Goal: Obtain resource: Download file/media

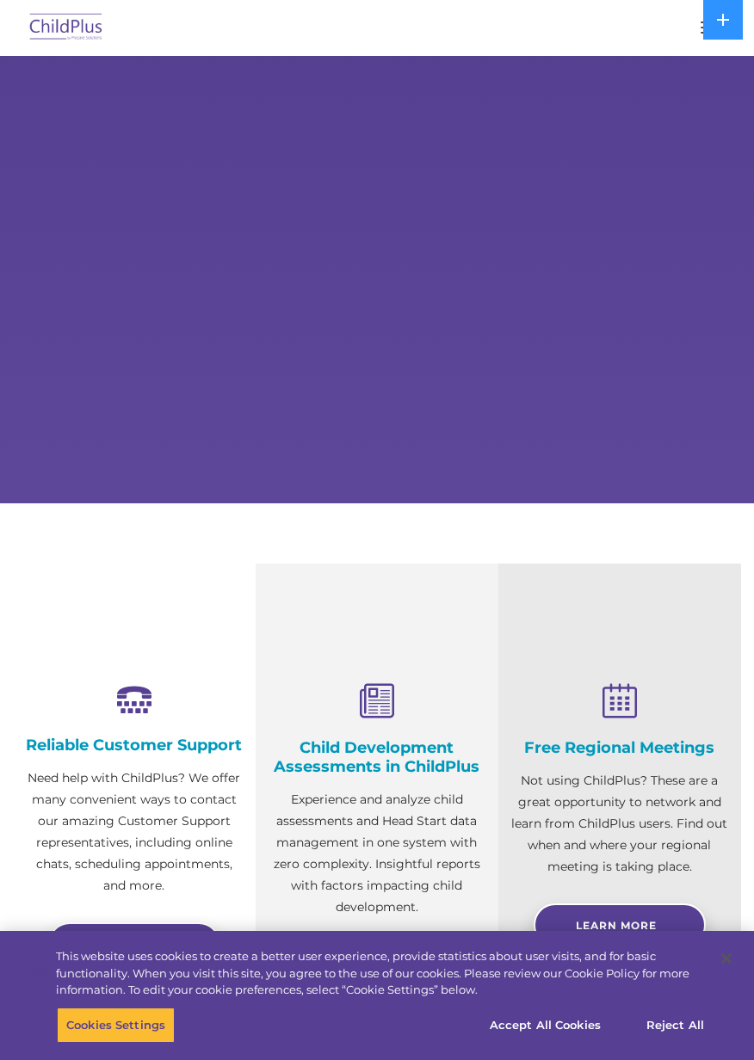
select select "MEDIUM"
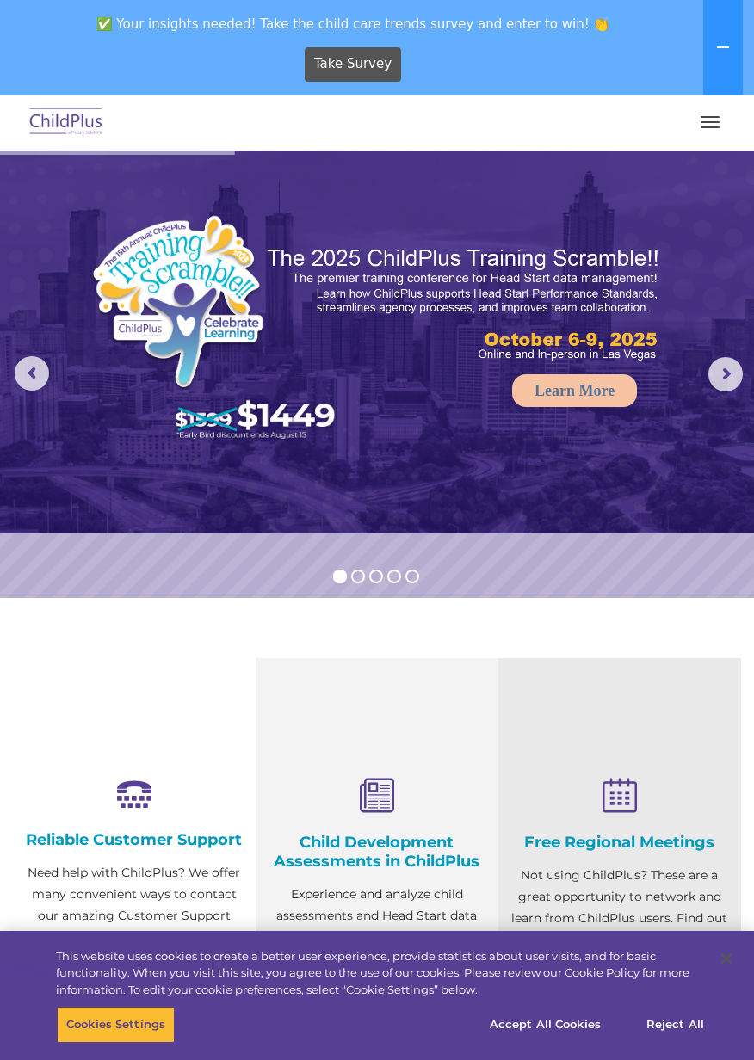
click at [710, 122] on span "button" at bounding box center [709, 122] width 19 height 2
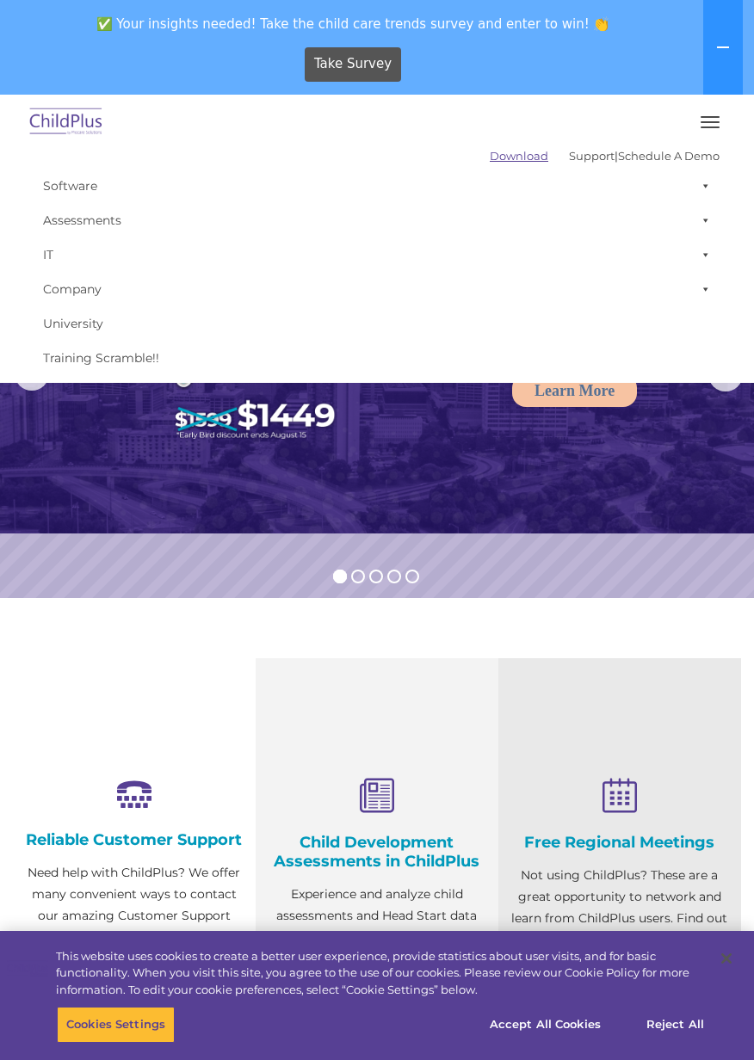
click at [499, 162] on link "Download" at bounding box center [519, 156] width 58 height 14
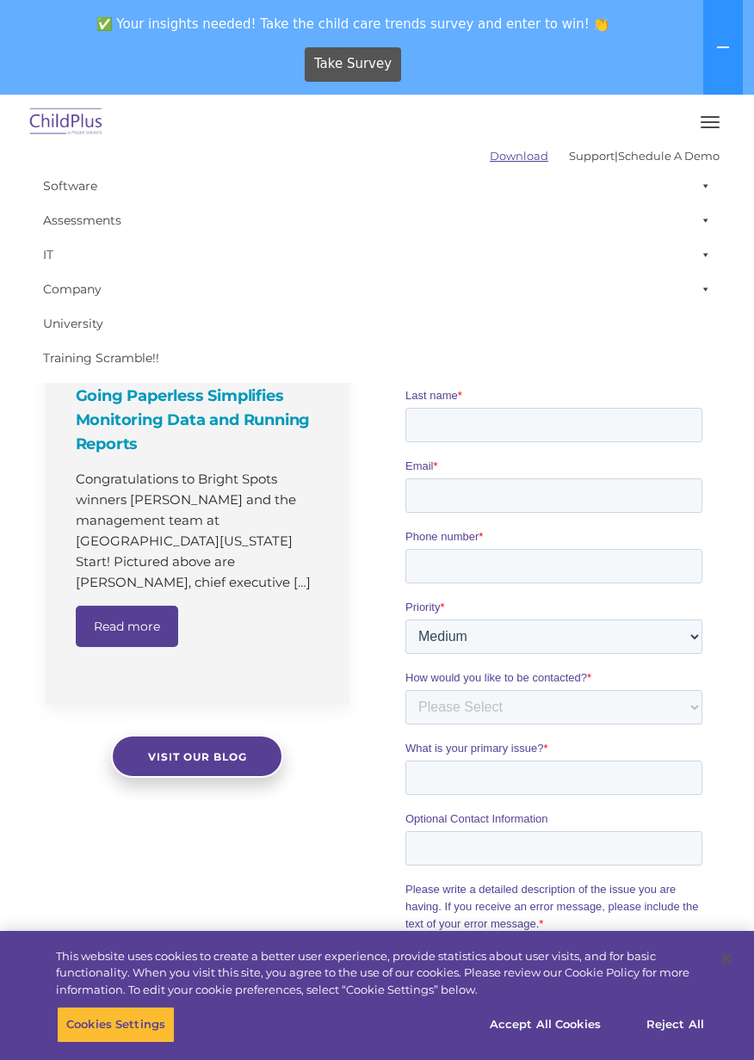
scroll to position [1035, 0]
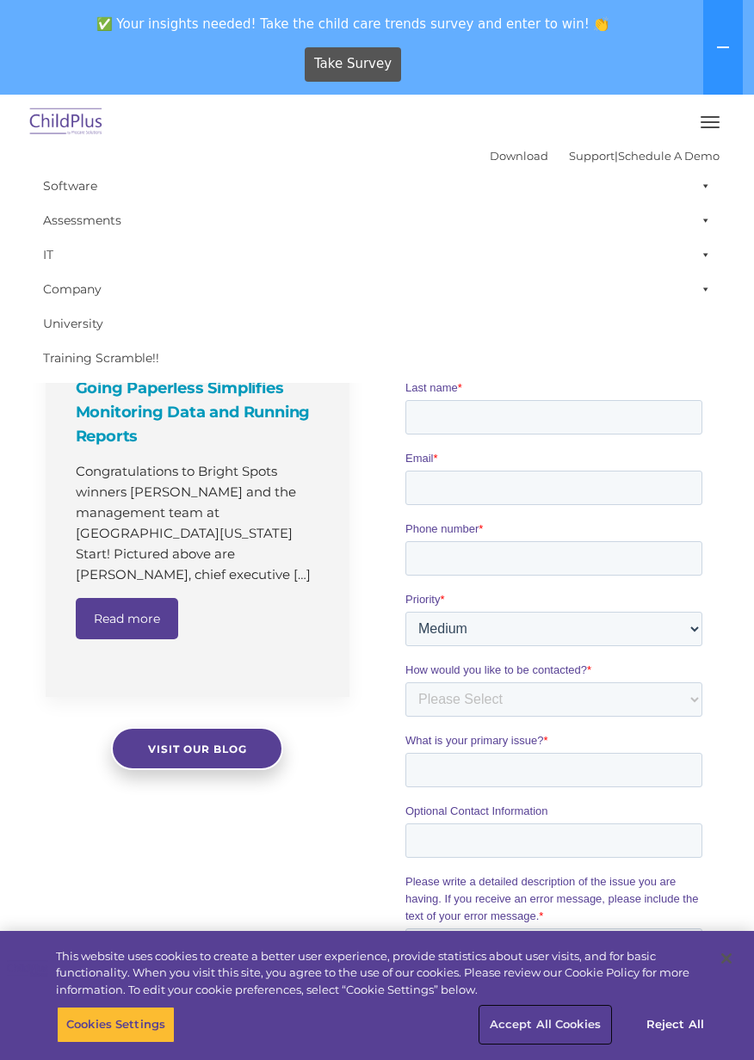
click at [573, 1030] on button "Accept All Cookies" at bounding box center [545, 1025] width 130 height 36
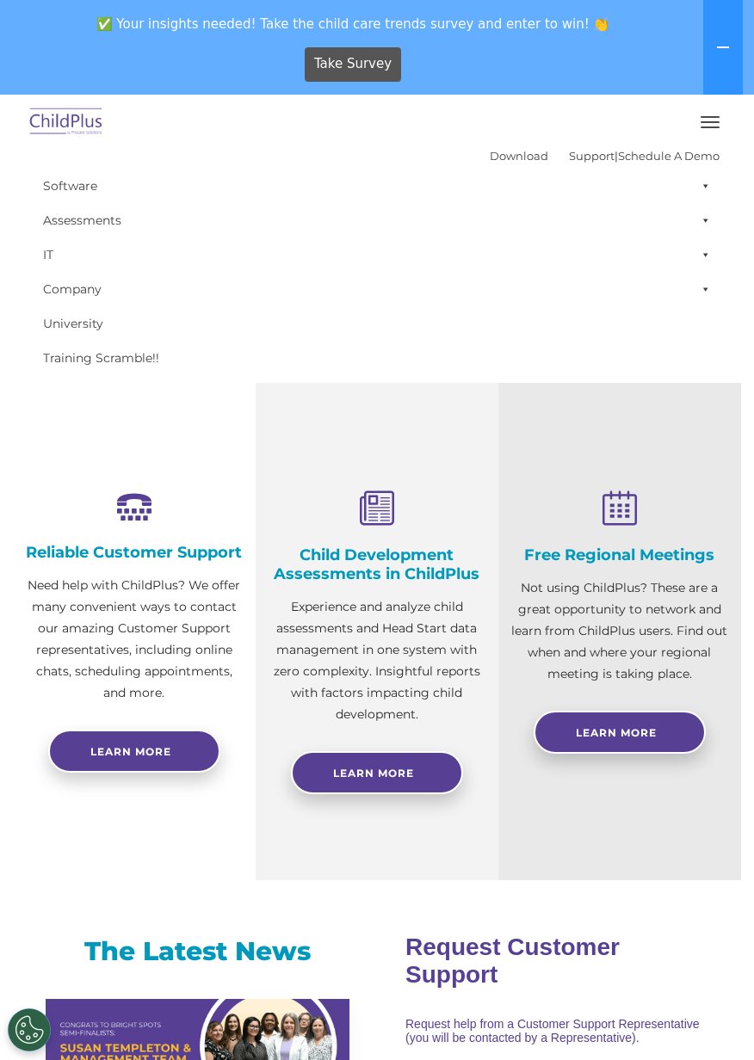
scroll to position [0, 0]
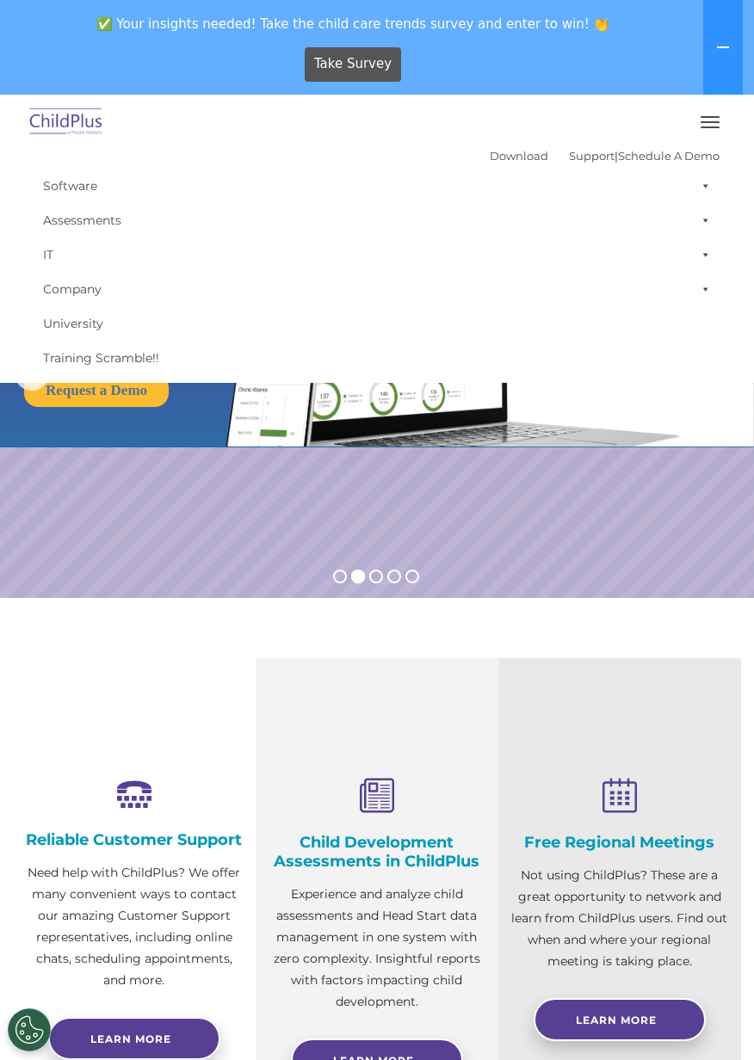
click at [723, 110] on button "button" at bounding box center [710, 122] width 36 height 28
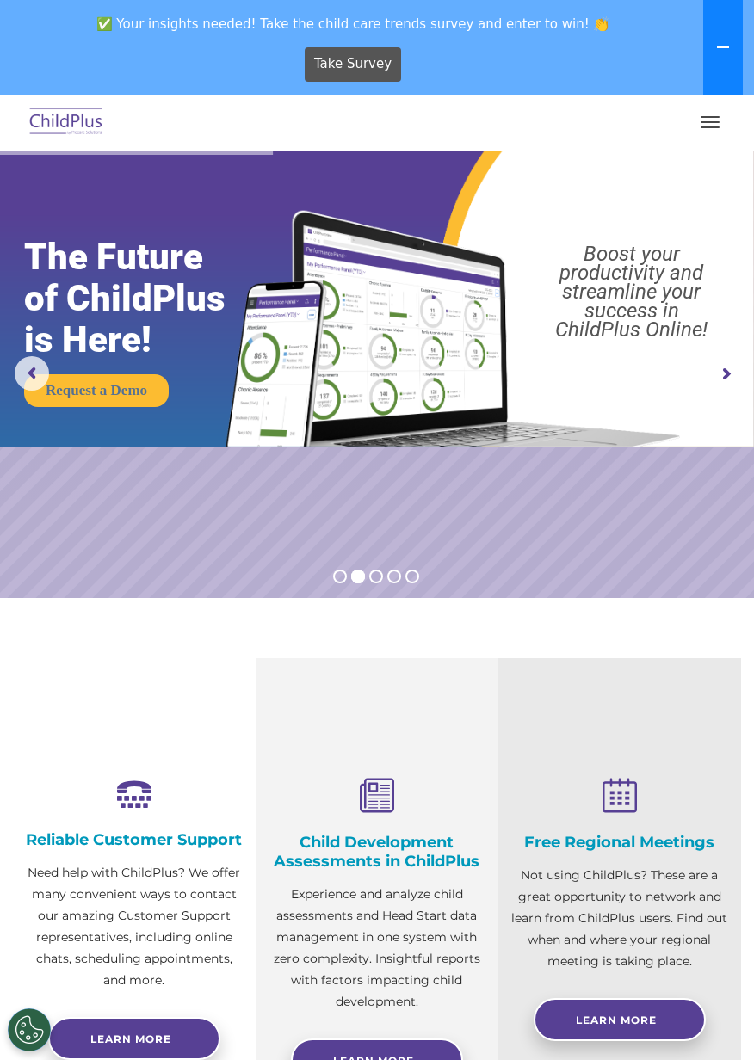
click at [718, 58] on button at bounding box center [723, 47] width 40 height 95
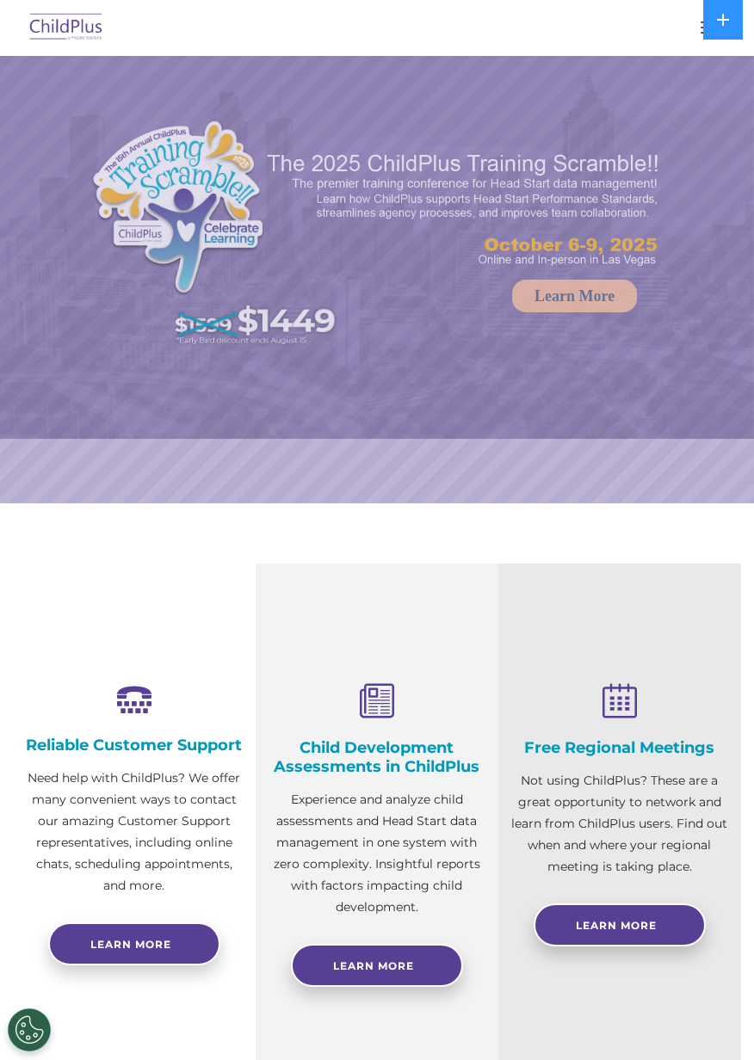
select select "MEDIUM"
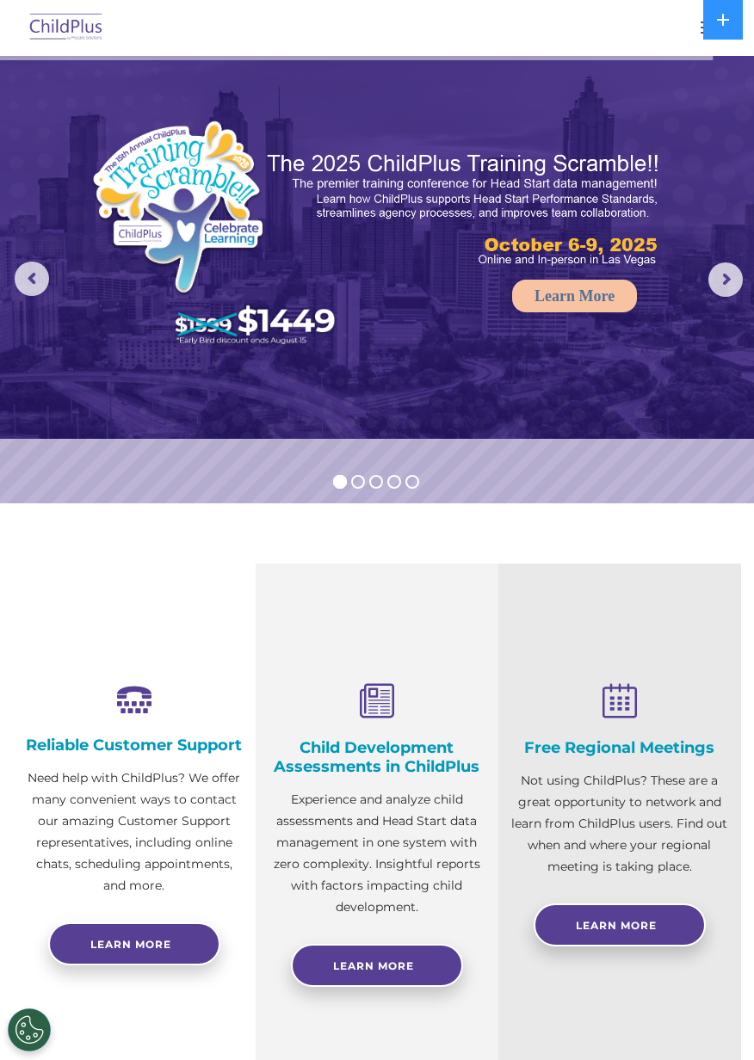
click at [730, 278] on rs-arrow at bounding box center [725, 279] width 34 height 34
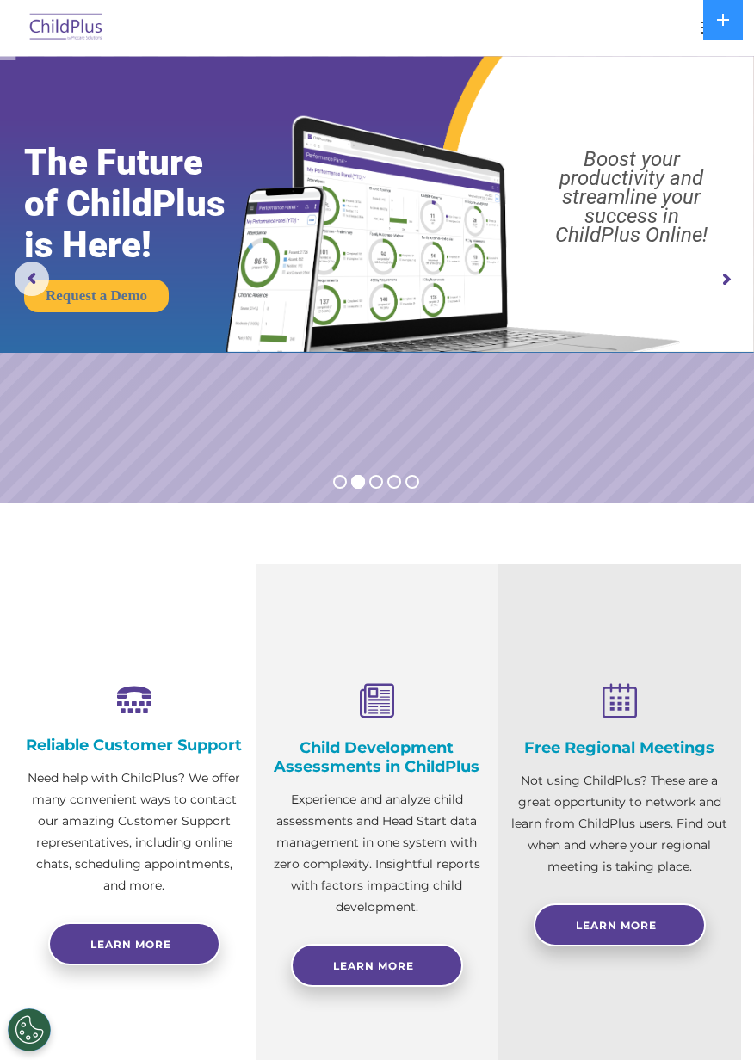
click at [723, 284] on rs-arrow at bounding box center [725, 279] width 34 height 34
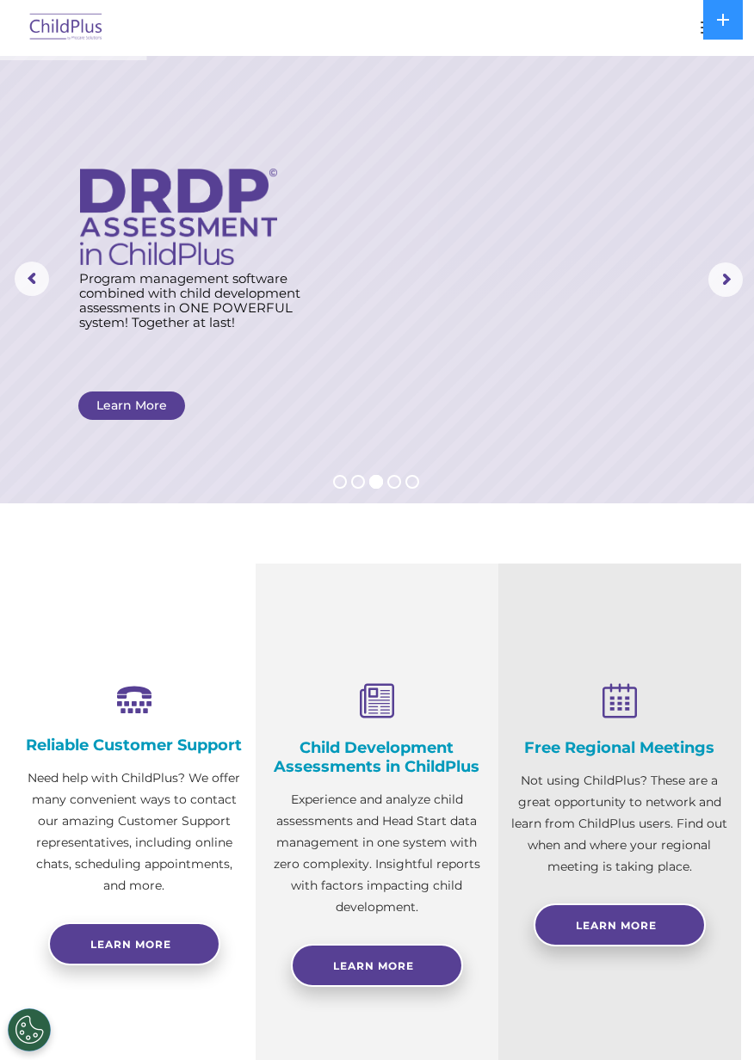
click at [717, 286] on rs-arrow at bounding box center [725, 279] width 34 height 34
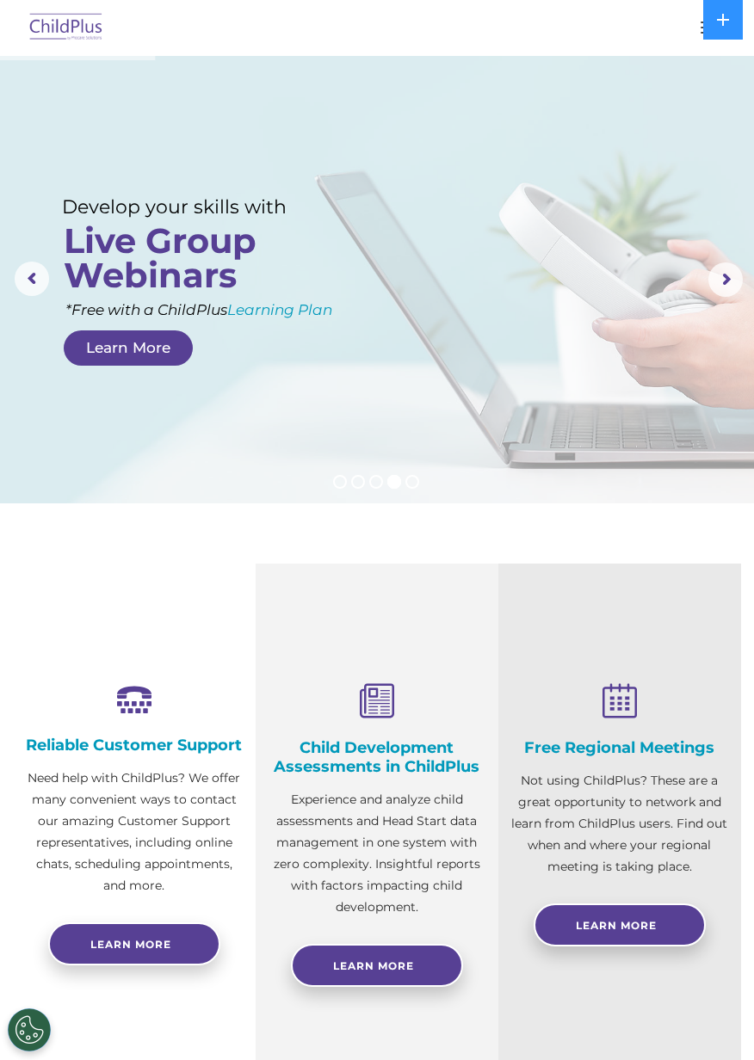
click at [75, 34] on img at bounding box center [66, 28] width 81 height 40
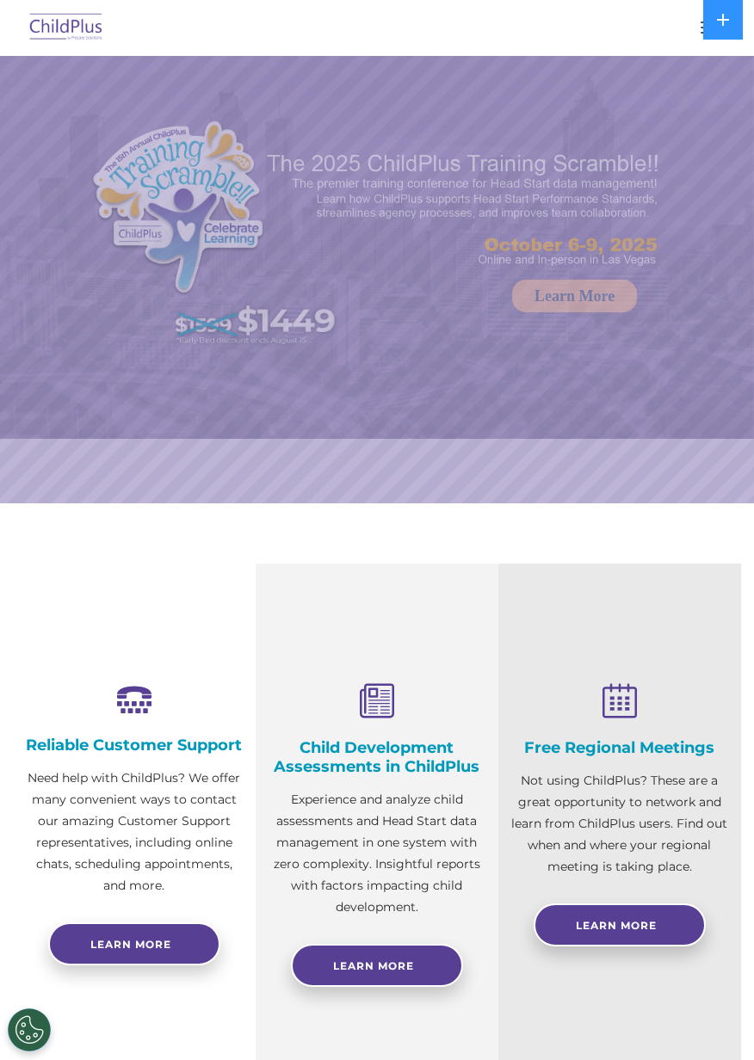
select select "MEDIUM"
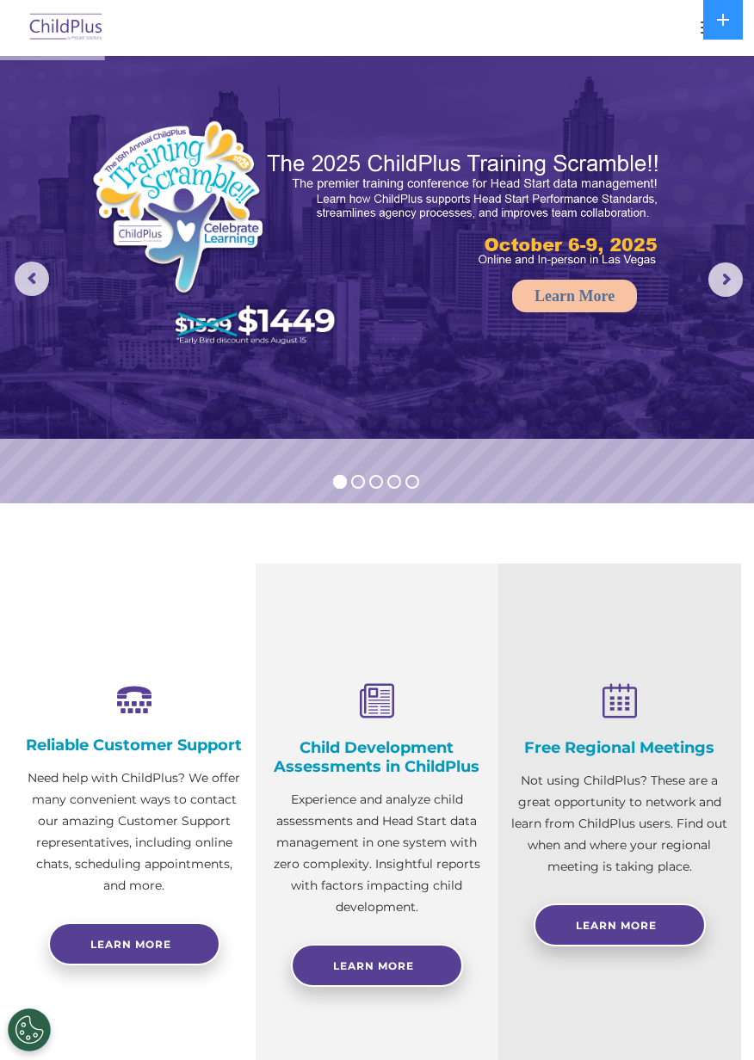
click at [692, 20] on button "button" at bounding box center [710, 28] width 36 height 28
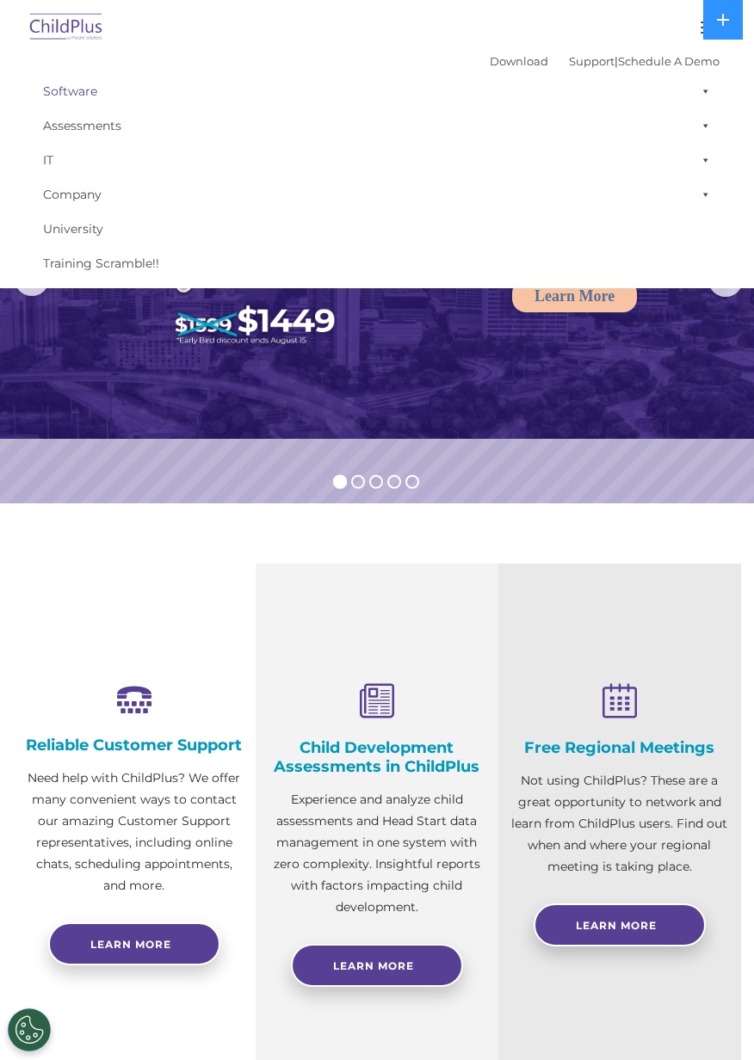
click at [706, 94] on span at bounding box center [701, 91] width 17 height 34
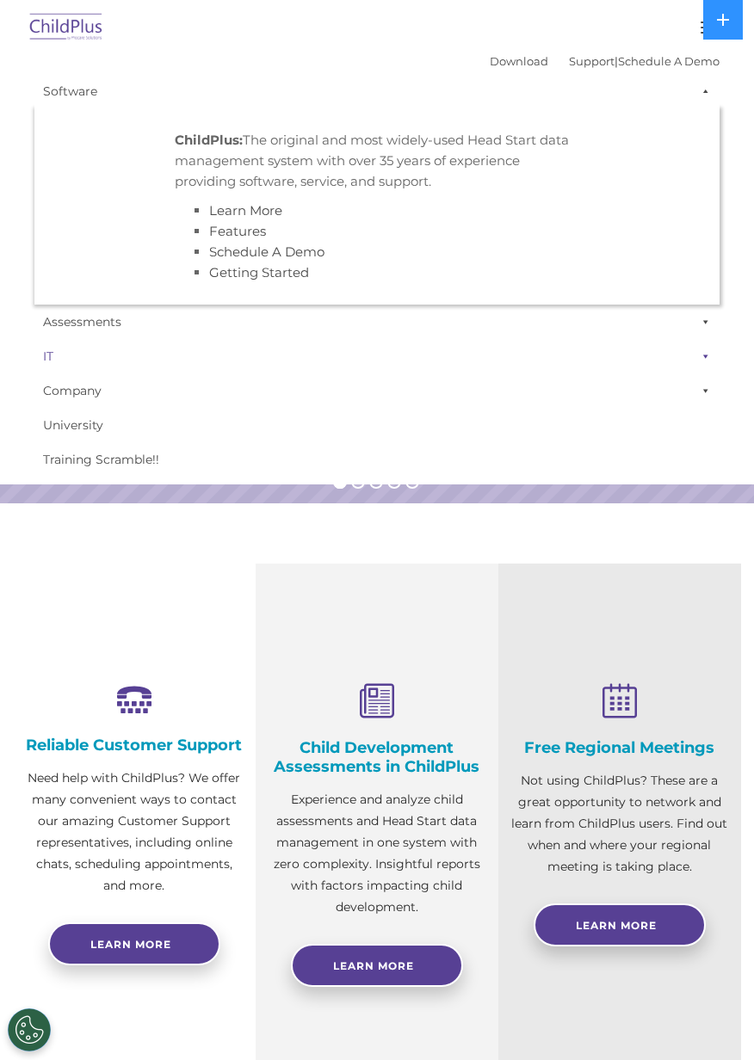
click at [706, 352] on span at bounding box center [701, 356] width 17 height 34
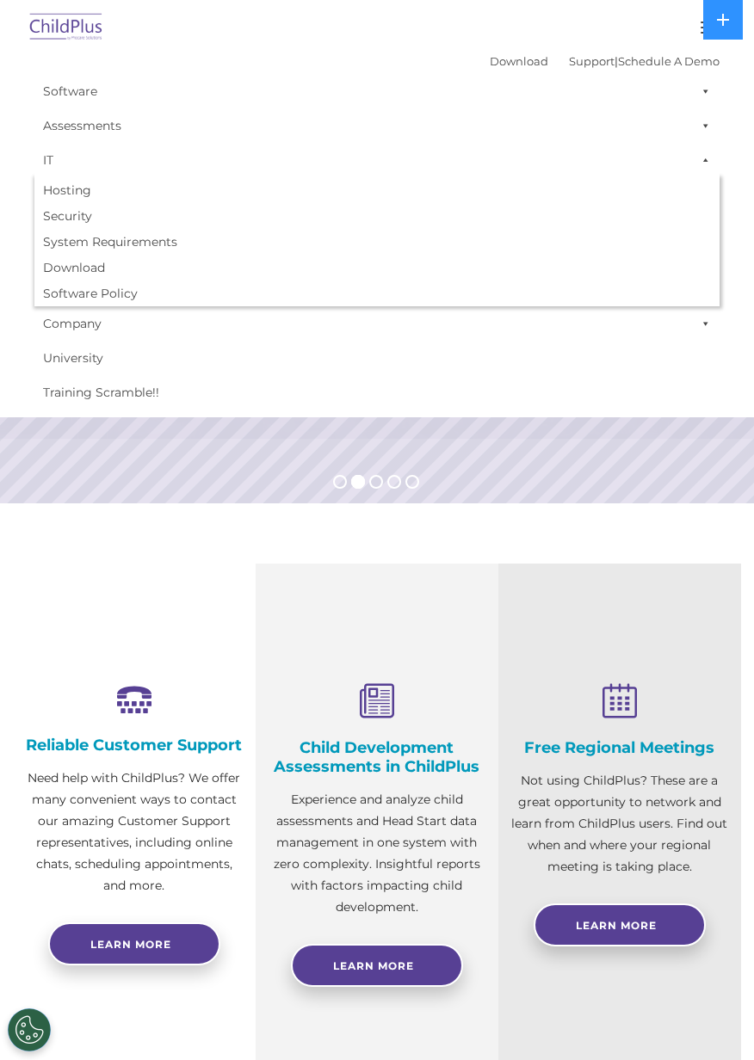
click at [521, 502] on rs-slide "Request a Demo The Future of ChildPlus is Here! Boost your productivity and str…" at bounding box center [377, 279] width 754 height 447
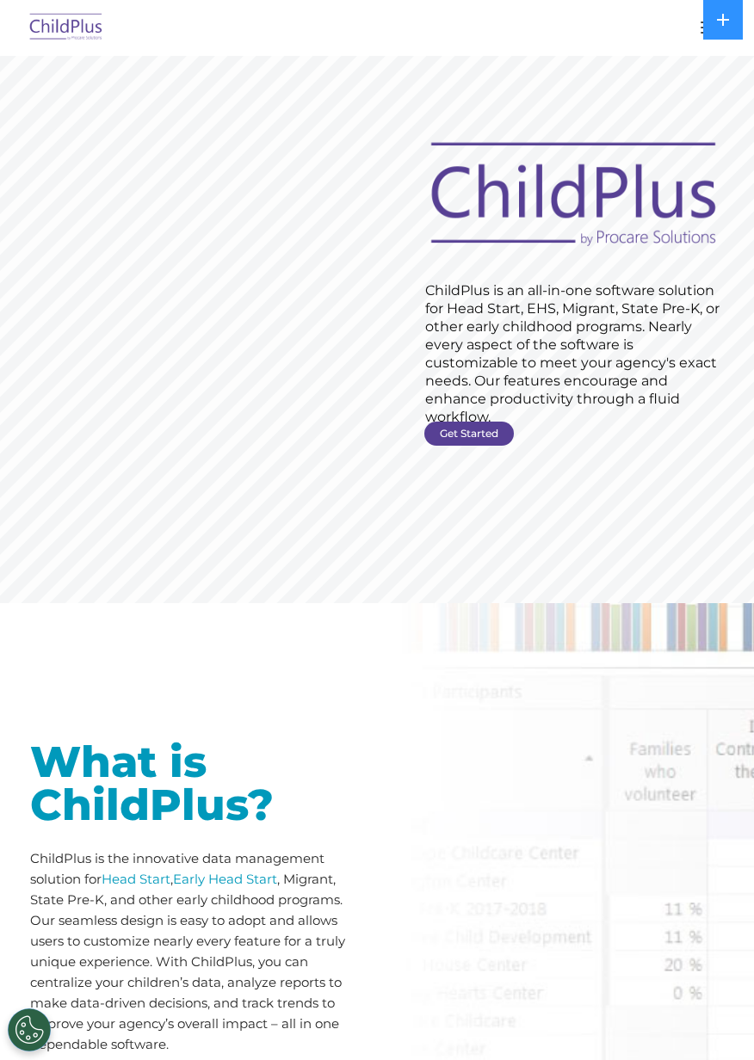
click at [473, 424] on link "Get Started" at bounding box center [468, 434] width 89 height 24
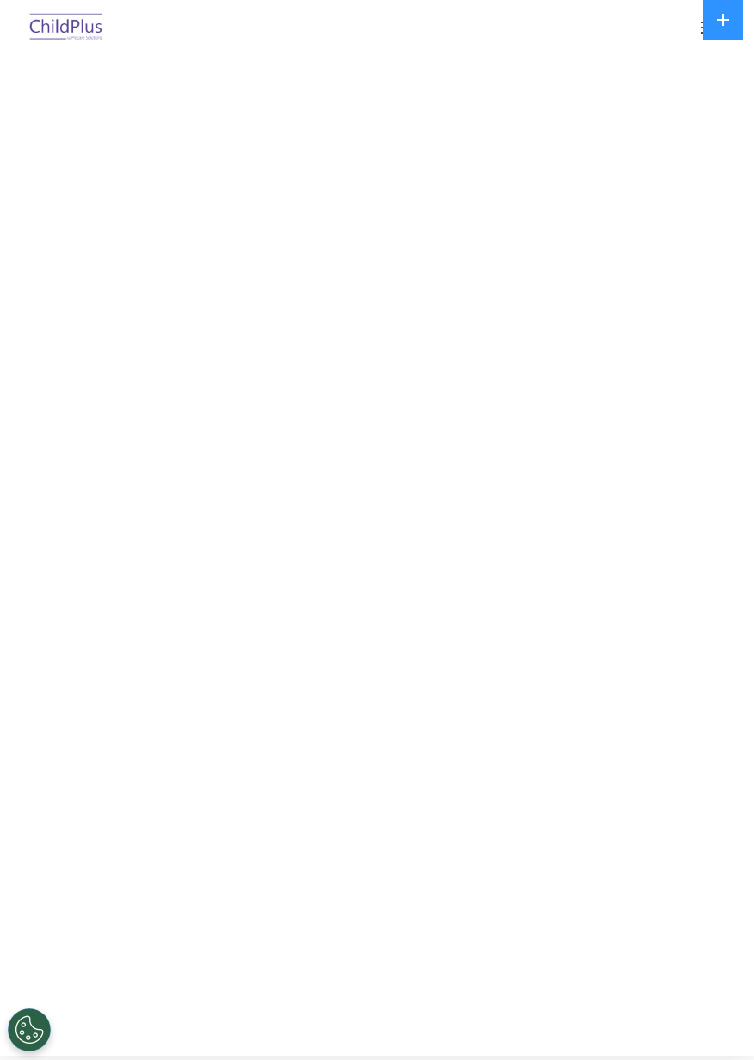
select select "MEDIUM"
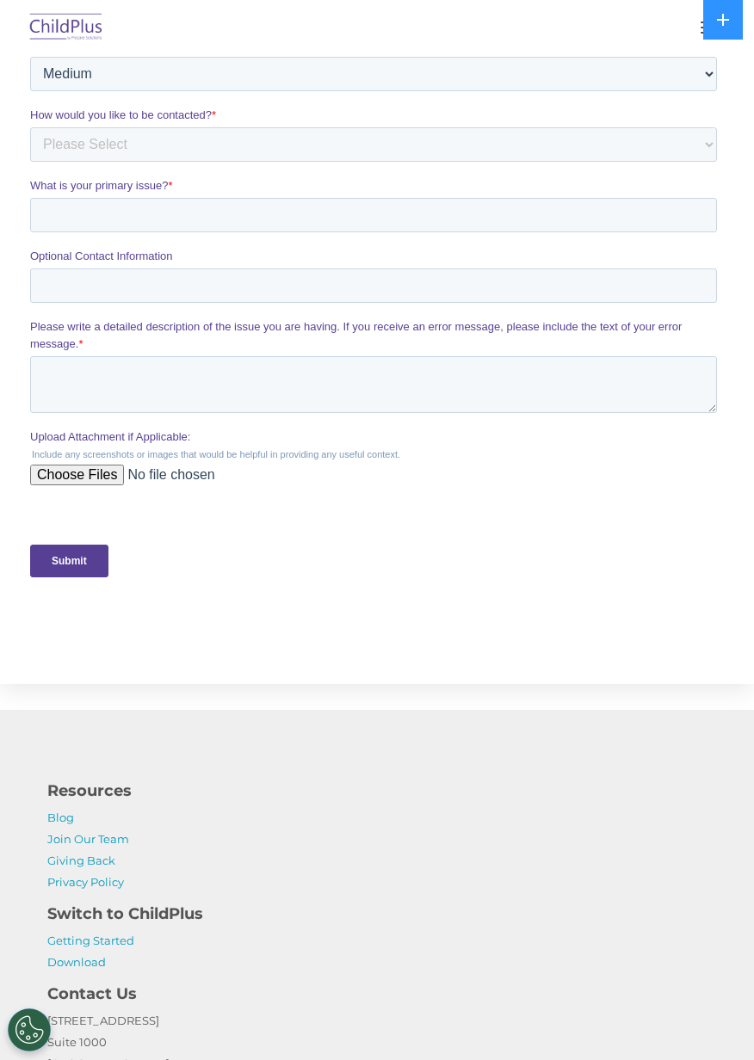
scroll to position [674, 0]
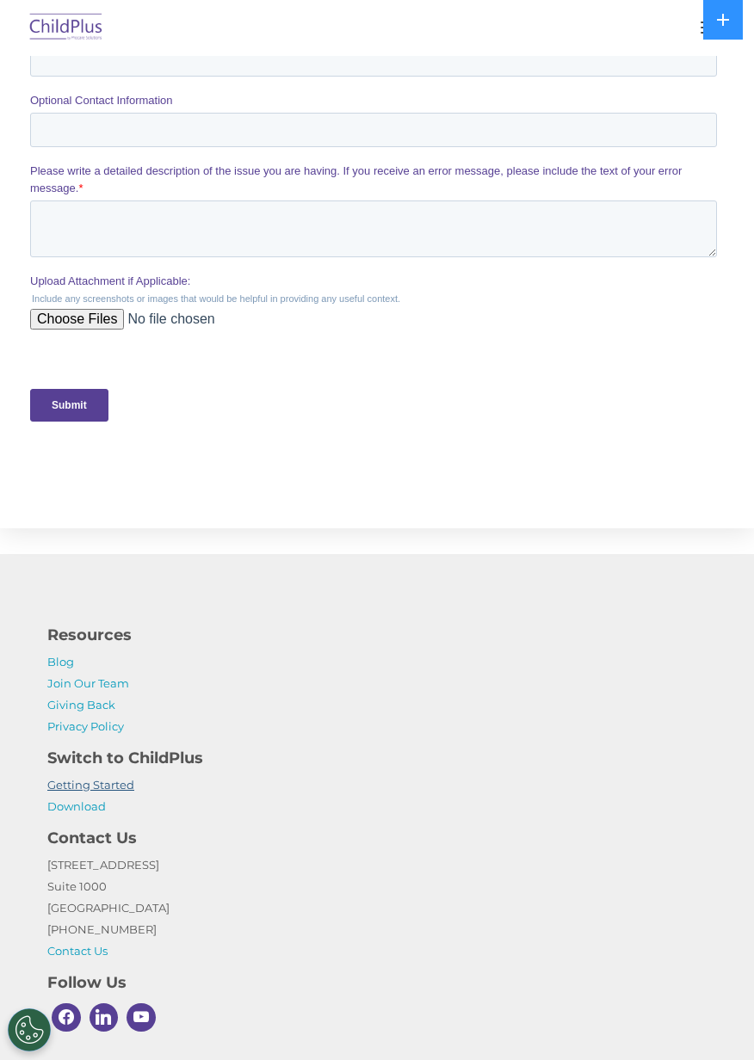
click at [59, 786] on link "Getting Started" at bounding box center [90, 785] width 87 height 14
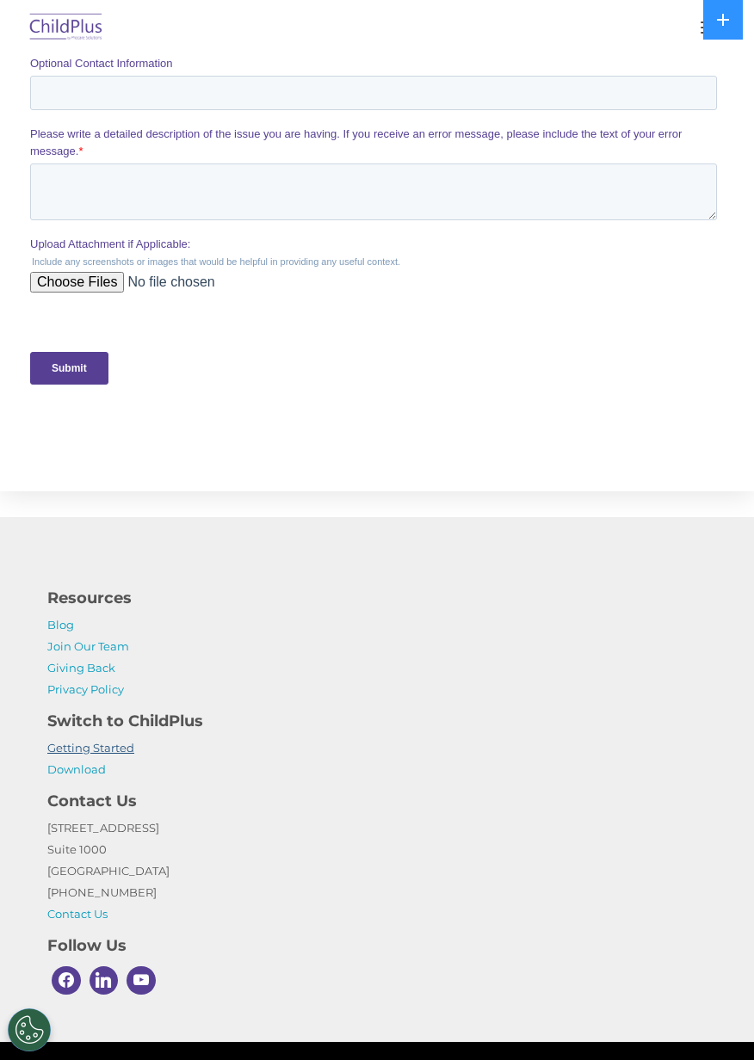
scroll to position [749, 0]
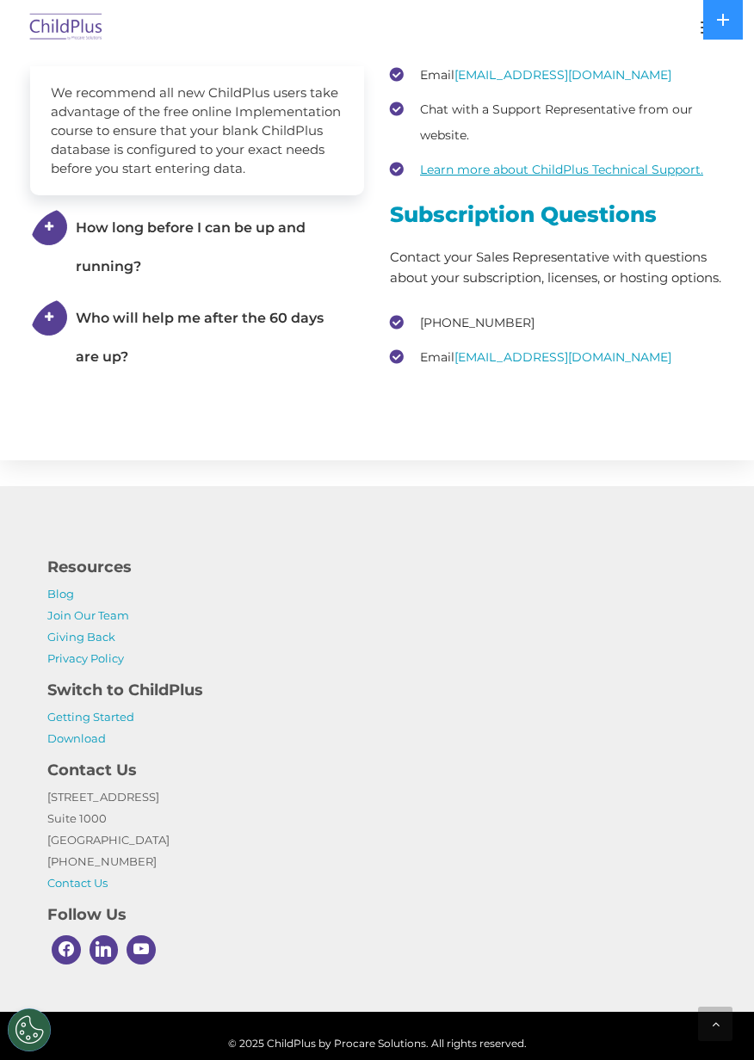
scroll to position [3030, 0]
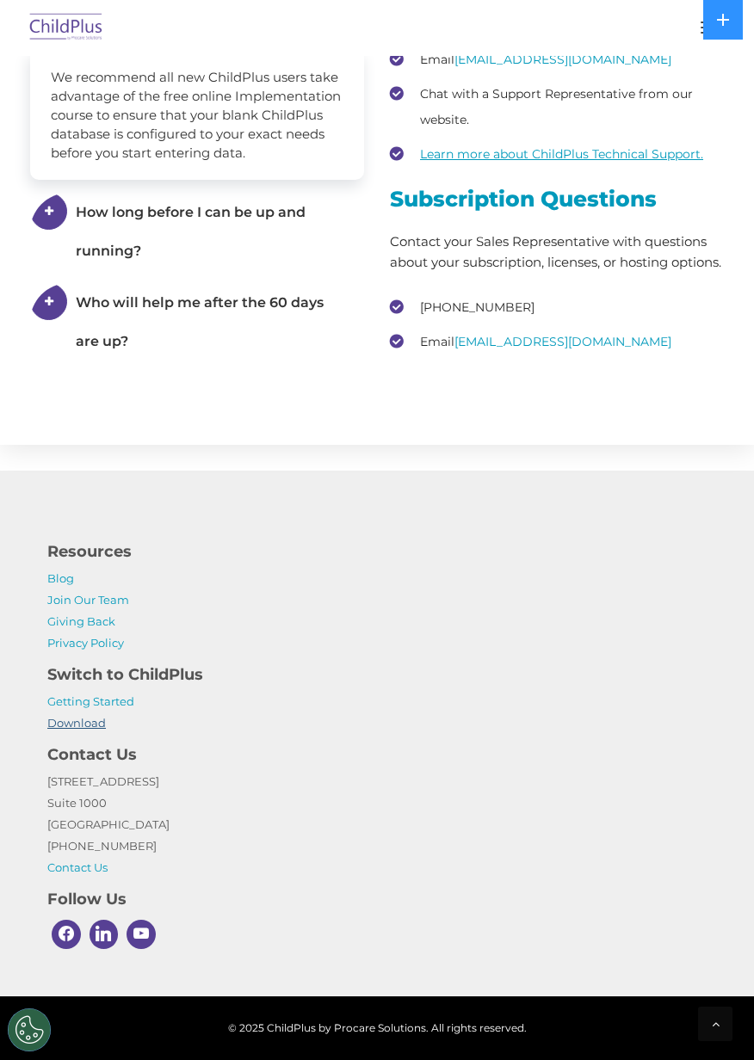
click at [59, 727] on link "Download" at bounding box center [76, 723] width 58 height 14
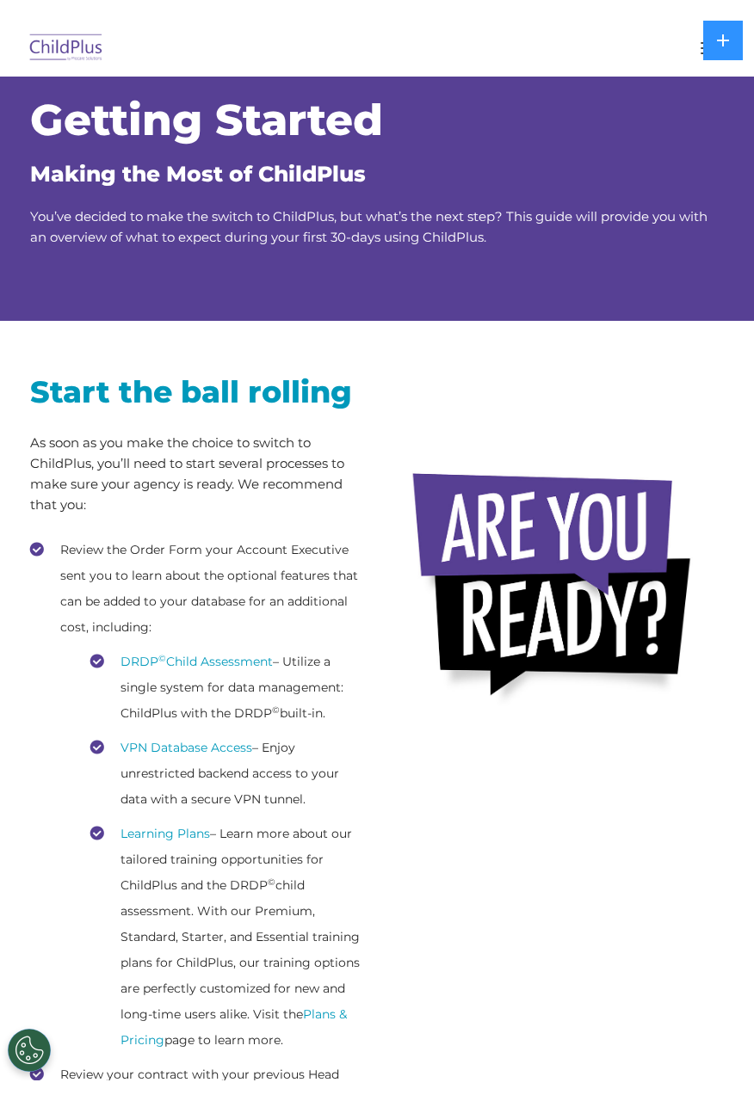
scroll to position [0, 0]
